Goal: Task Accomplishment & Management: Use online tool/utility

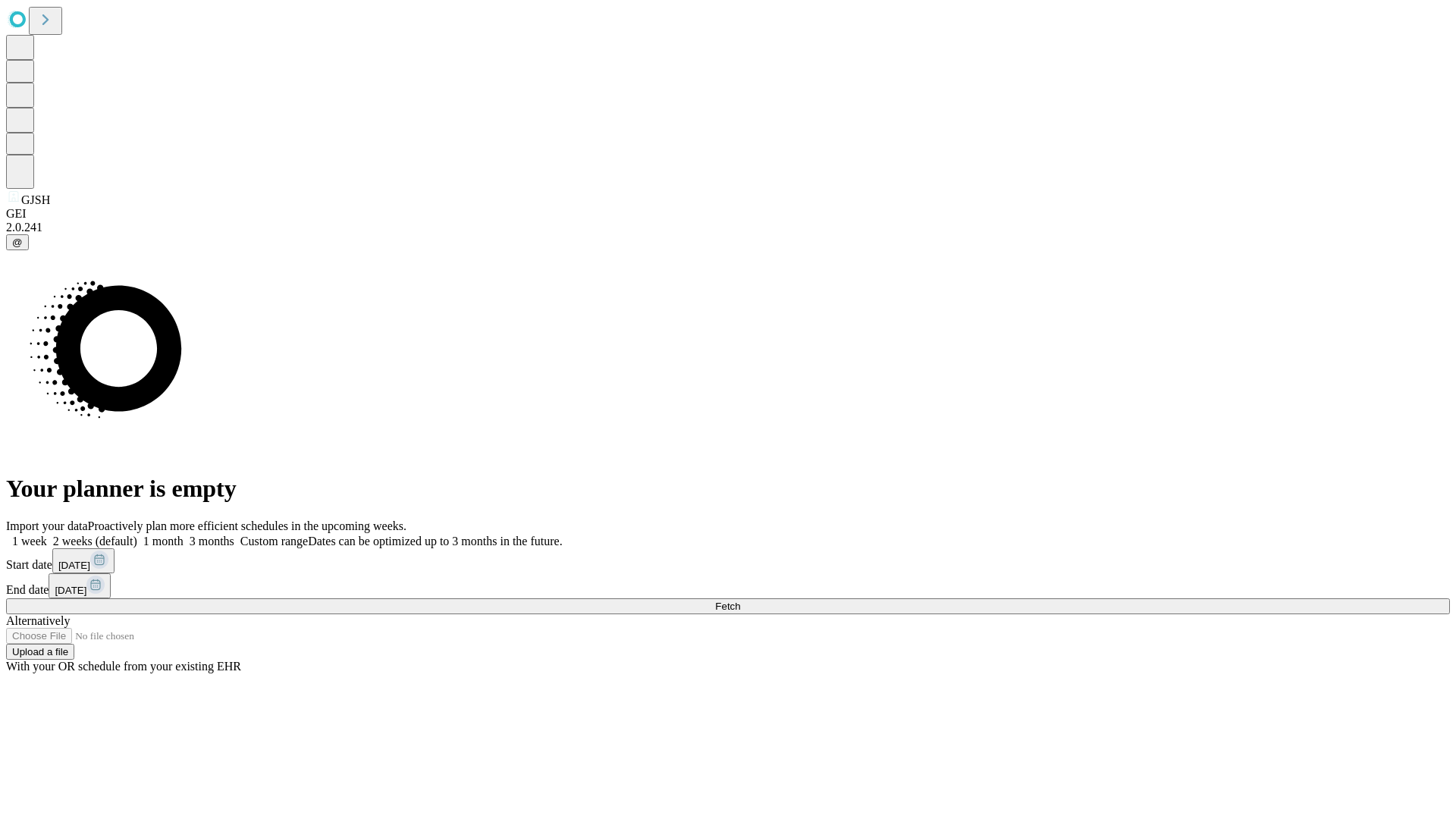
click at [741, 601] on span "Fetch" at bounding box center [728, 606] width 25 height 11
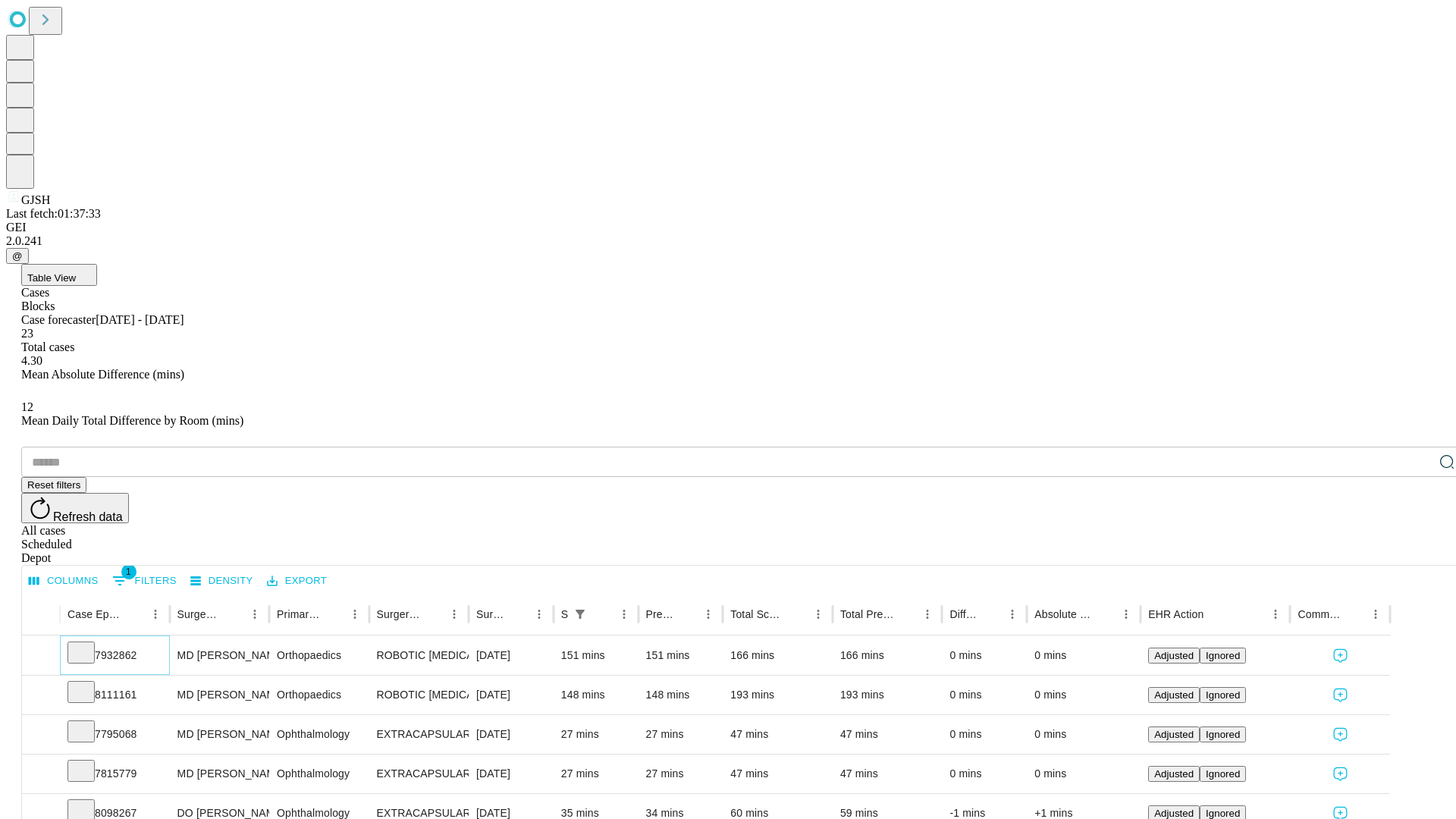
click at [89, 644] on icon at bounding box center [81, 652] width 15 height 15
